Goal: Information Seeking & Learning: Learn about a topic

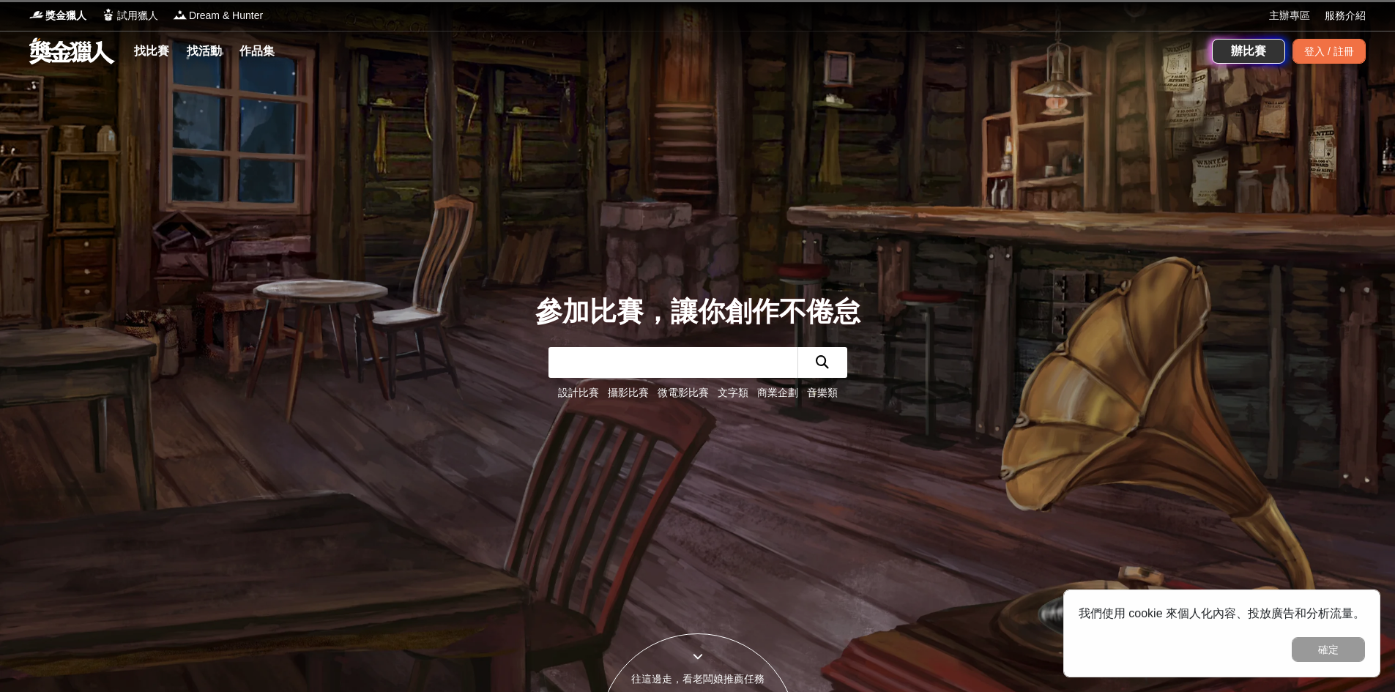
click at [664, 368] on input "text" at bounding box center [673, 362] width 249 height 31
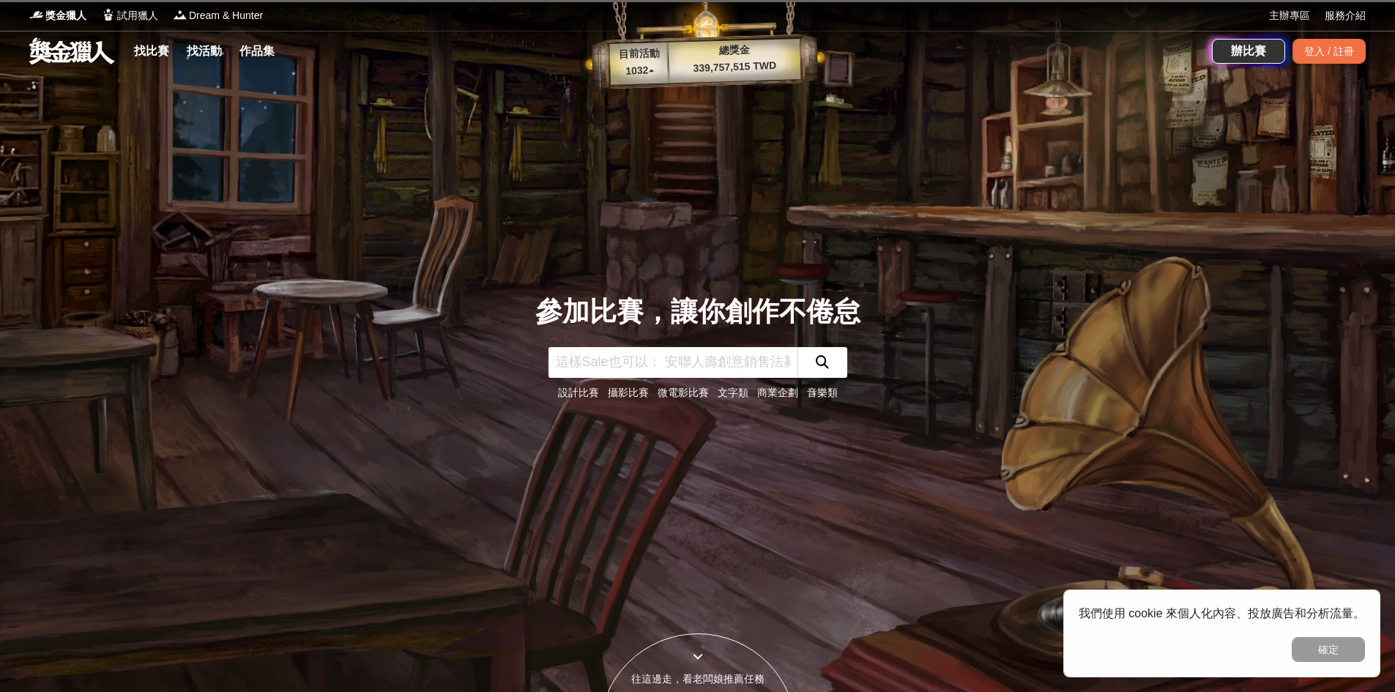
drag, startPoint x: 628, startPoint y: 385, endPoint x: 680, endPoint y: 363, distance: 56.5
click at [680, 363] on input "text" at bounding box center [673, 362] width 249 height 31
click at [658, 370] on input "text" at bounding box center [673, 362] width 249 height 31
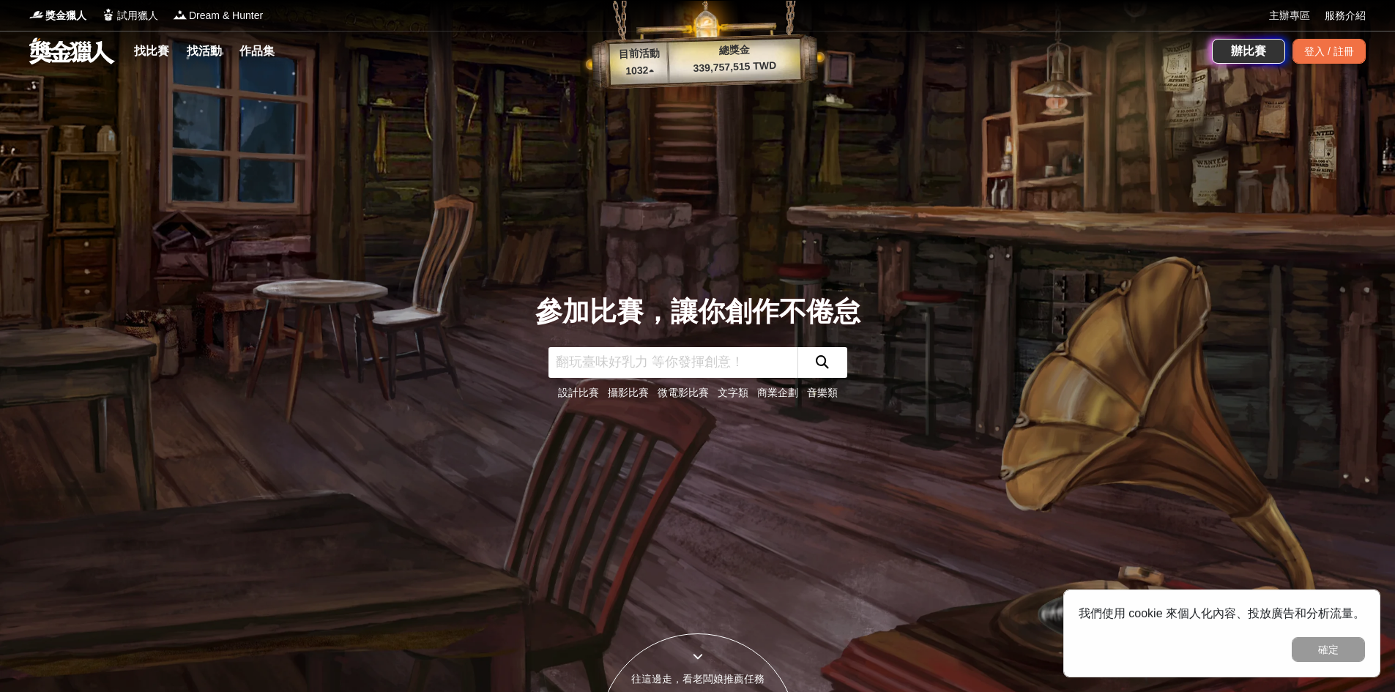
click at [621, 360] on input "text" at bounding box center [673, 362] width 249 height 31
type input "M"
type input "運動"
click button "submit" at bounding box center [823, 362] width 50 height 31
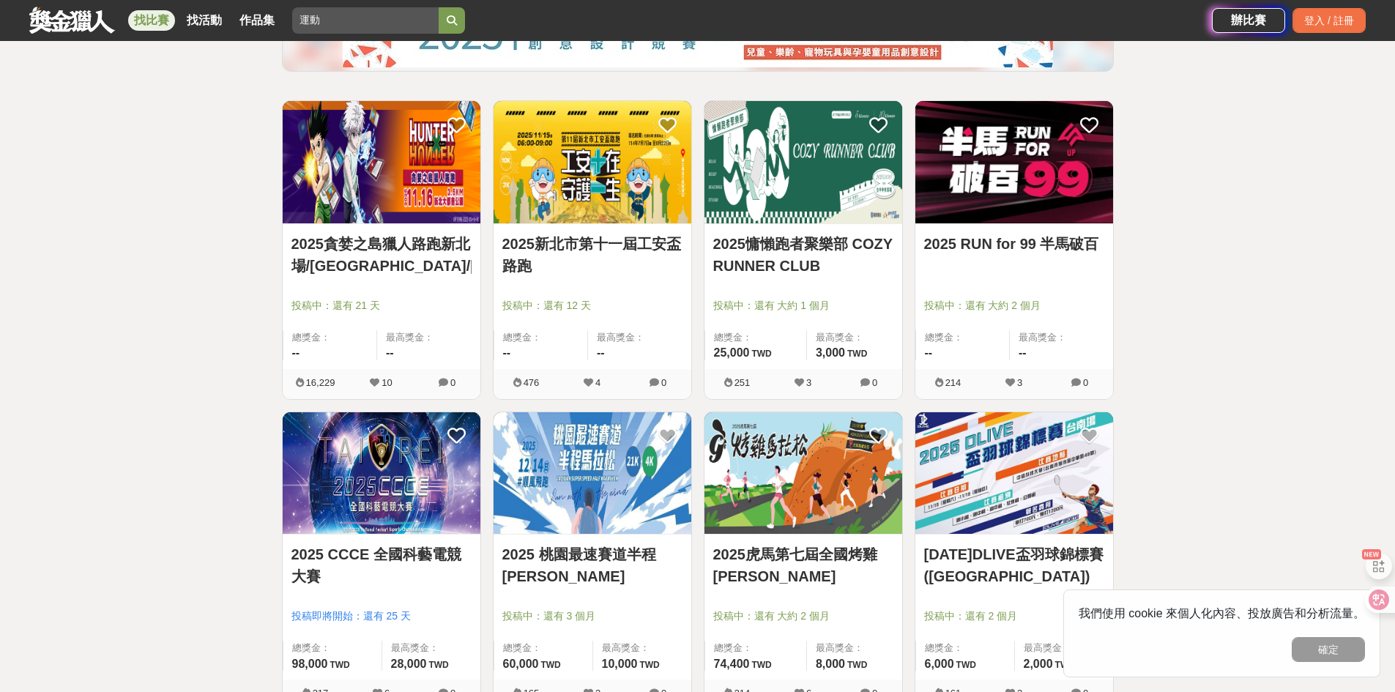
scroll to position [293, 0]
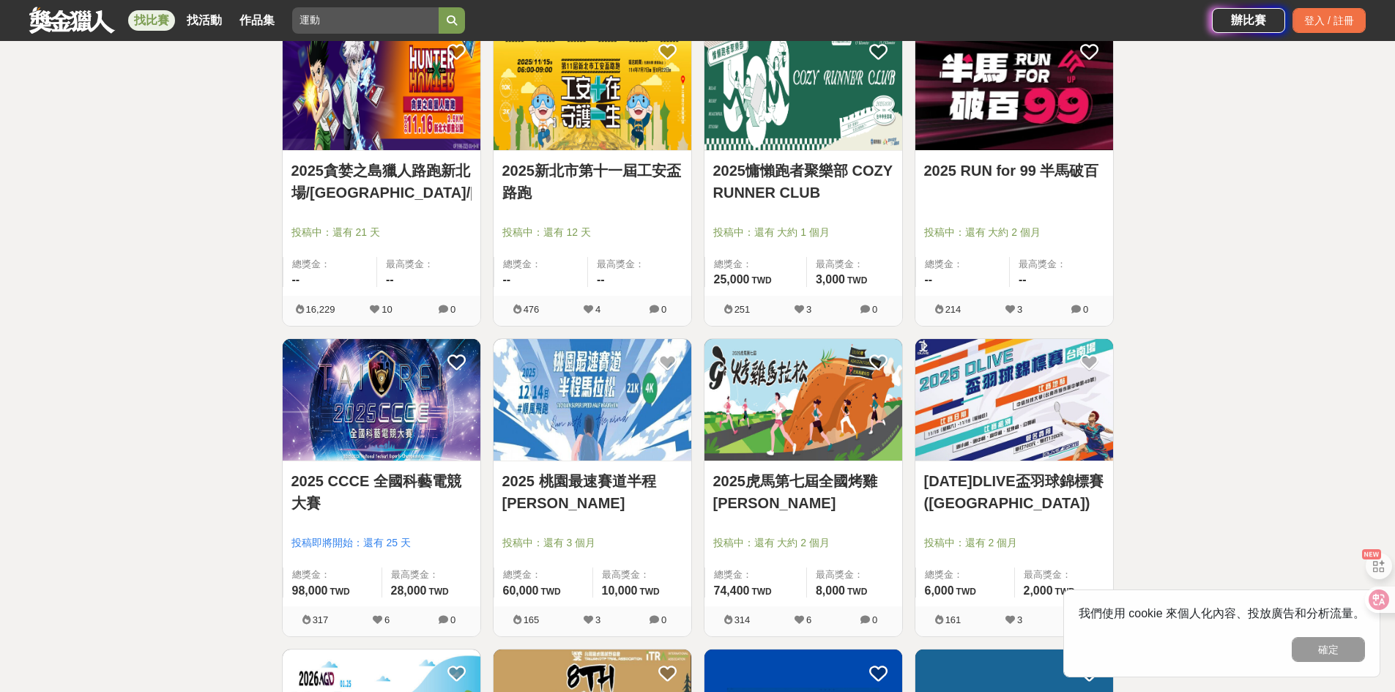
drag, startPoint x: 886, startPoint y: 324, endPoint x: 127, endPoint y: 344, distance: 759.0
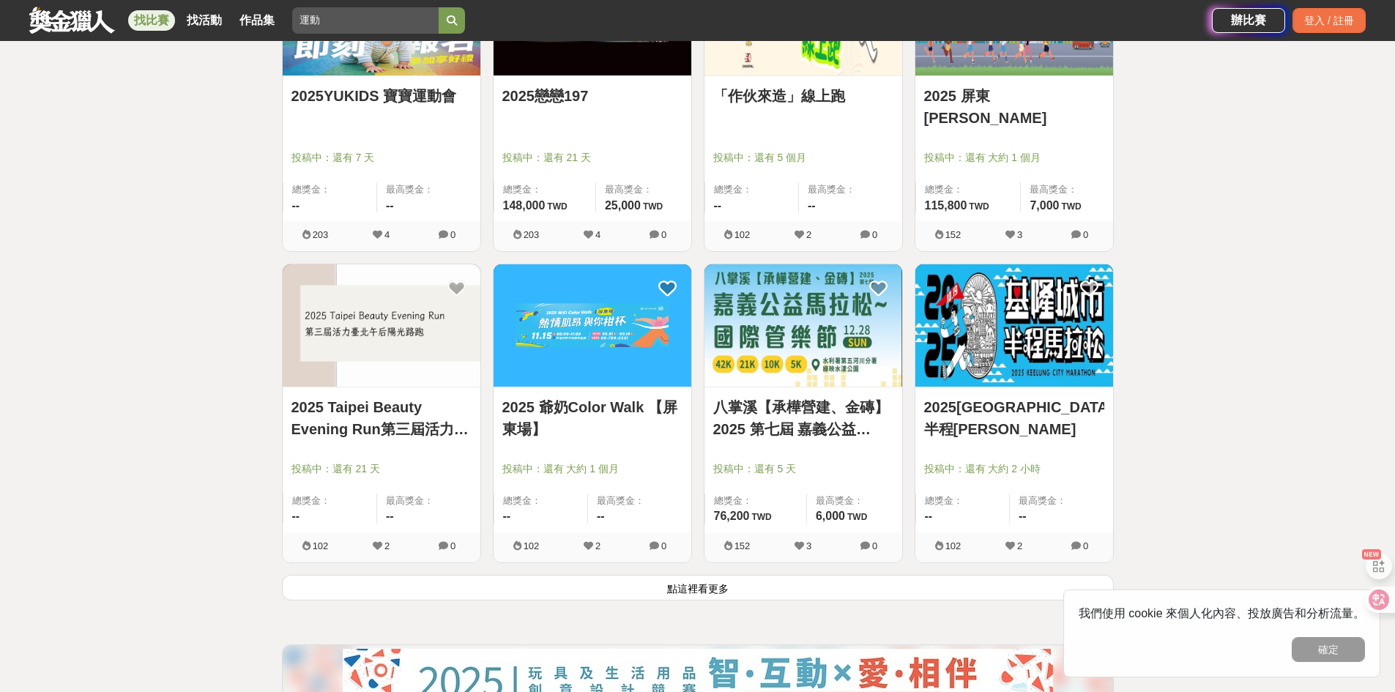
scroll to position [1099, 0]
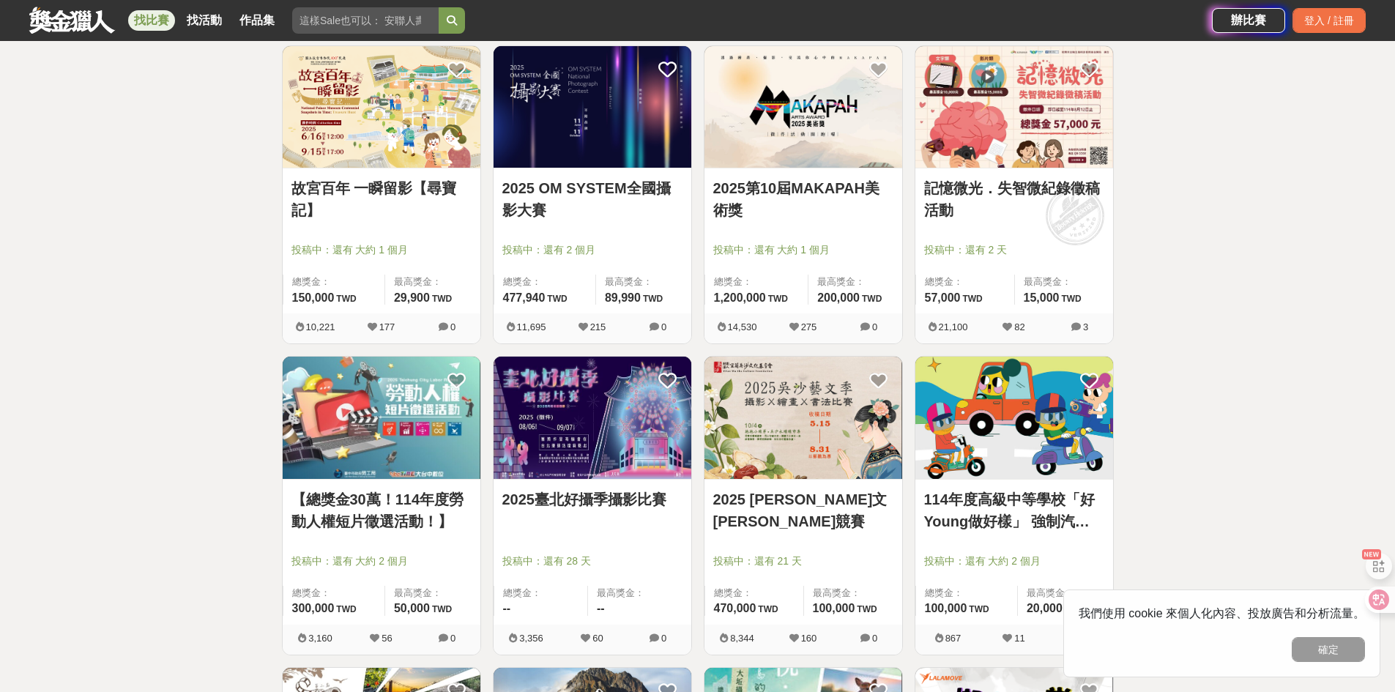
scroll to position [806, 0]
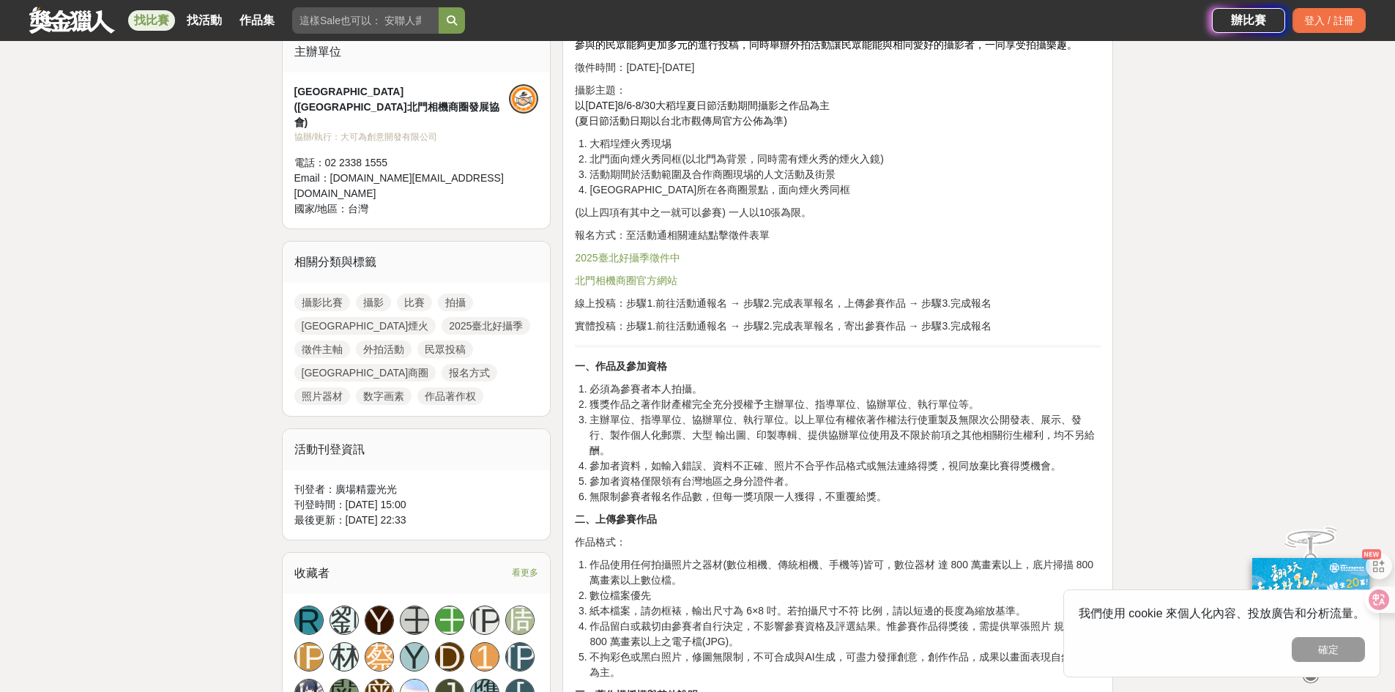
scroll to position [659, 0]
